Goal: Task Accomplishment & Management: Manage account settings

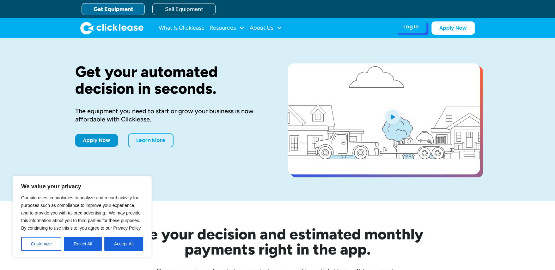
click at [416, 29] on div "Log In" at bounding box center [410, 27] width 15 height 6
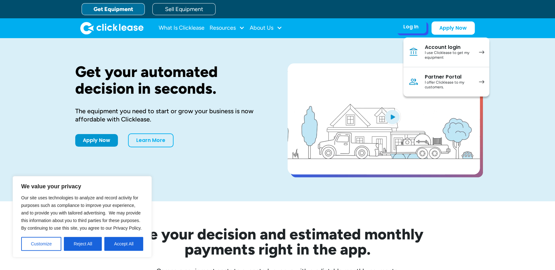
click at [465, 53] on div "I use Clicklease to get my equipment" at bounding box center [448, 56] width 48 height 10
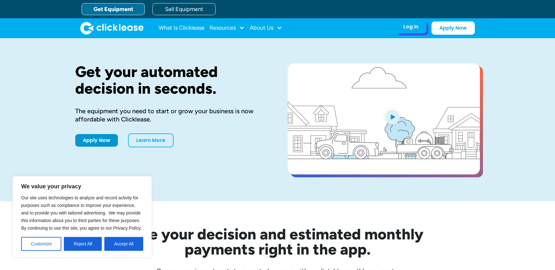
click at [412, 29] on div "Log In" at bounding box center [410, 27] width 15 height 6
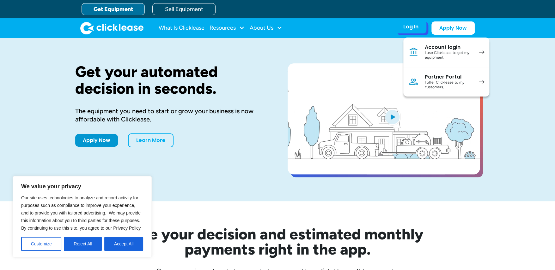
click at [458, 51] on div "I use Clicklease to get my equipment" at bounding box center [448, 56] width 48 height 10
